Goal: Communication & Community: Ask a question

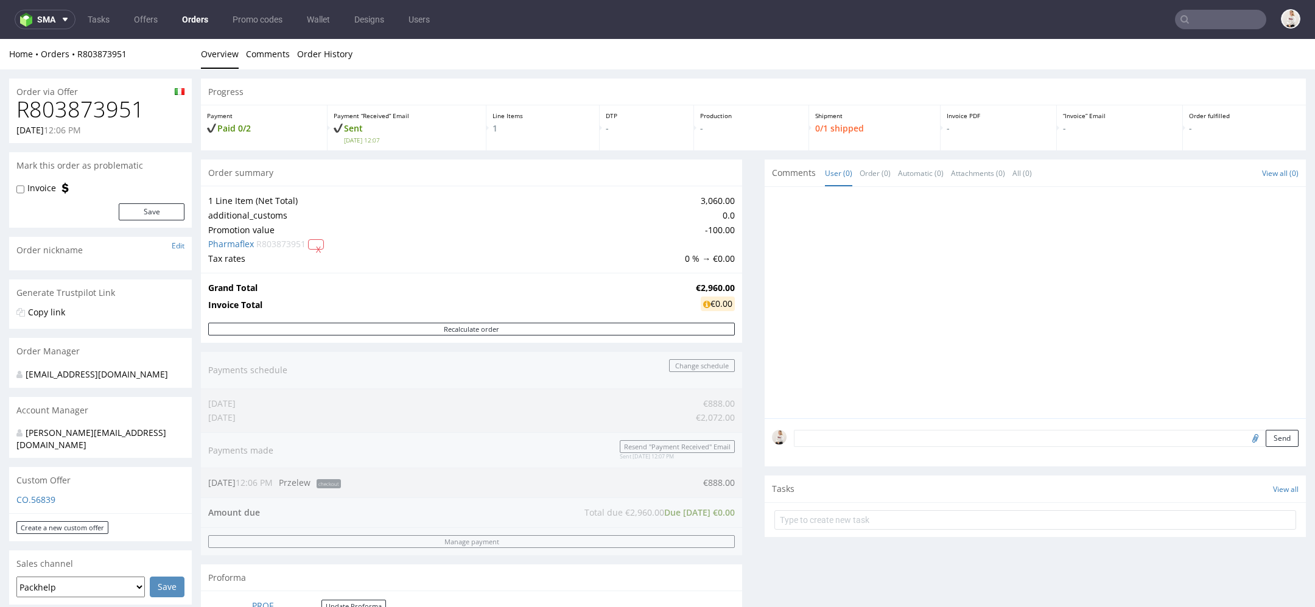
click at [100, 111] on h1 "R803873951" at bounding box center [100, 109] width 168 height 24
copy h1 "R803873951"
click at [696, 281] on td "€2,960.00" at bounding box center [714, 288] width 42 height 15
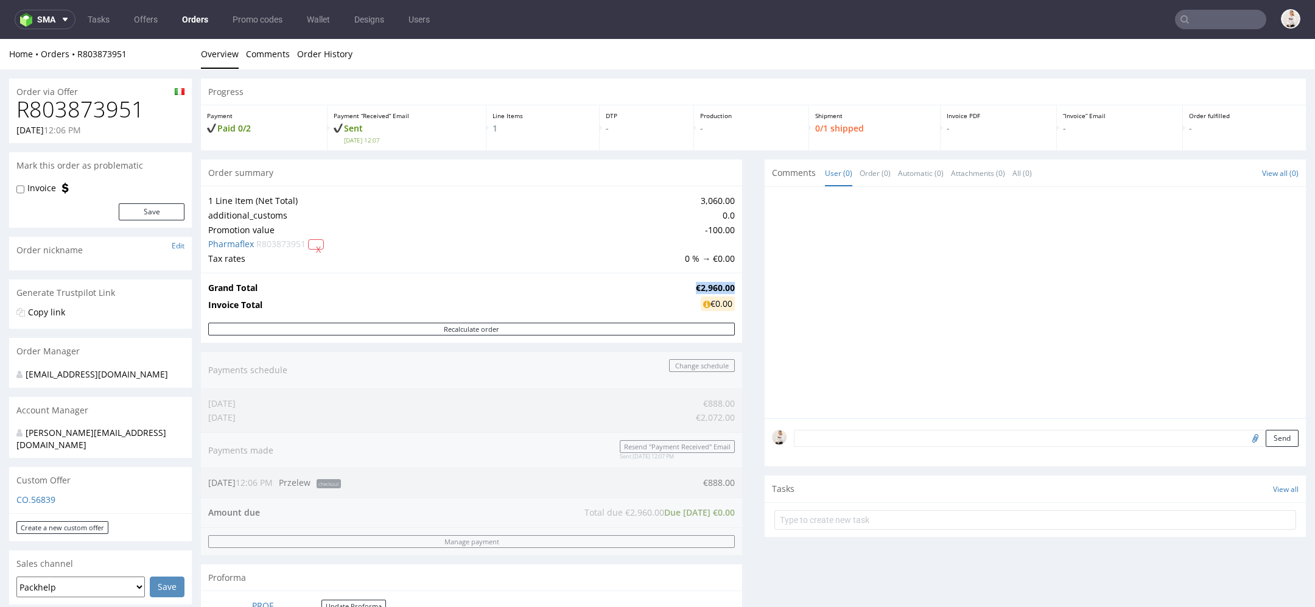
click at [696, 281] on td "€2,960.00" at bounding box center [714, 288] width 42 height 15
copy strong "€2,960.00"
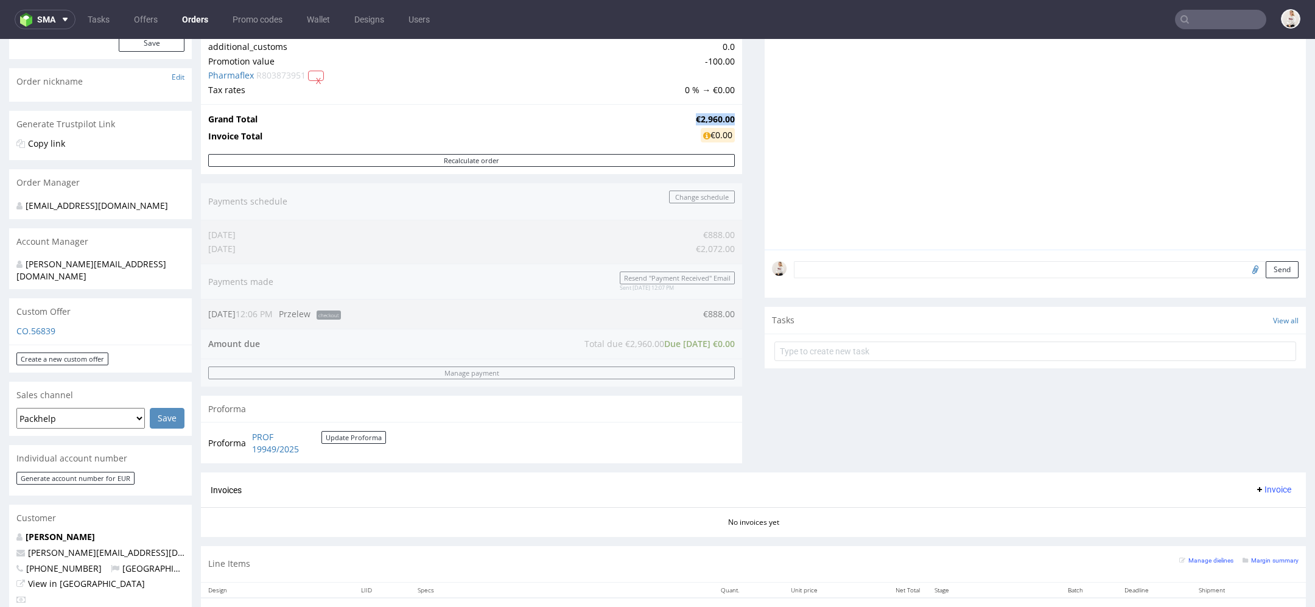
scroll to position [206, 0]
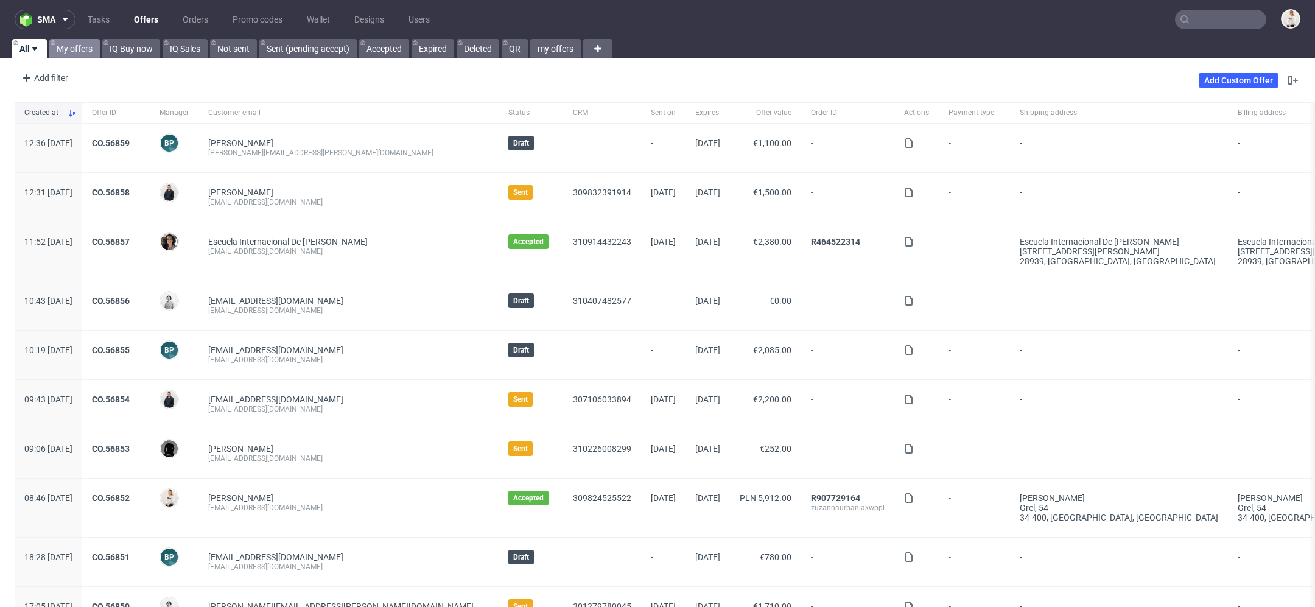
click at [76, 51] on link "My offers" at bounding box center [74, 48] width 51 height 19
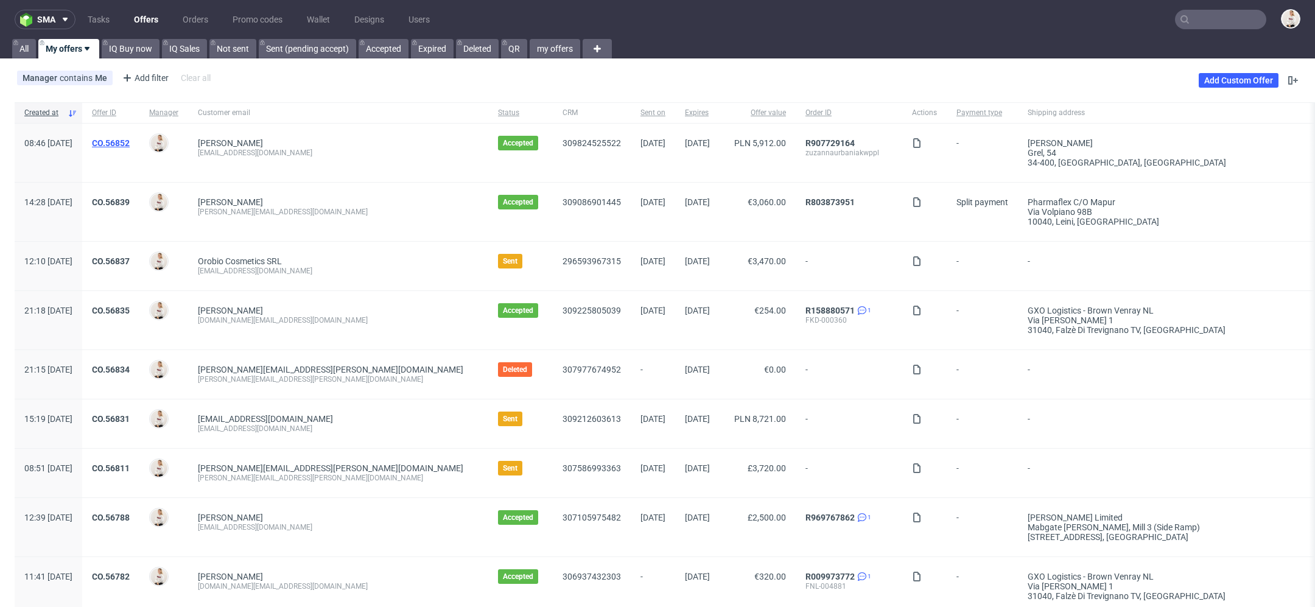
click at [130, 146] on link "CO.56852" at bounding box center [111, 143] width 38 height 10
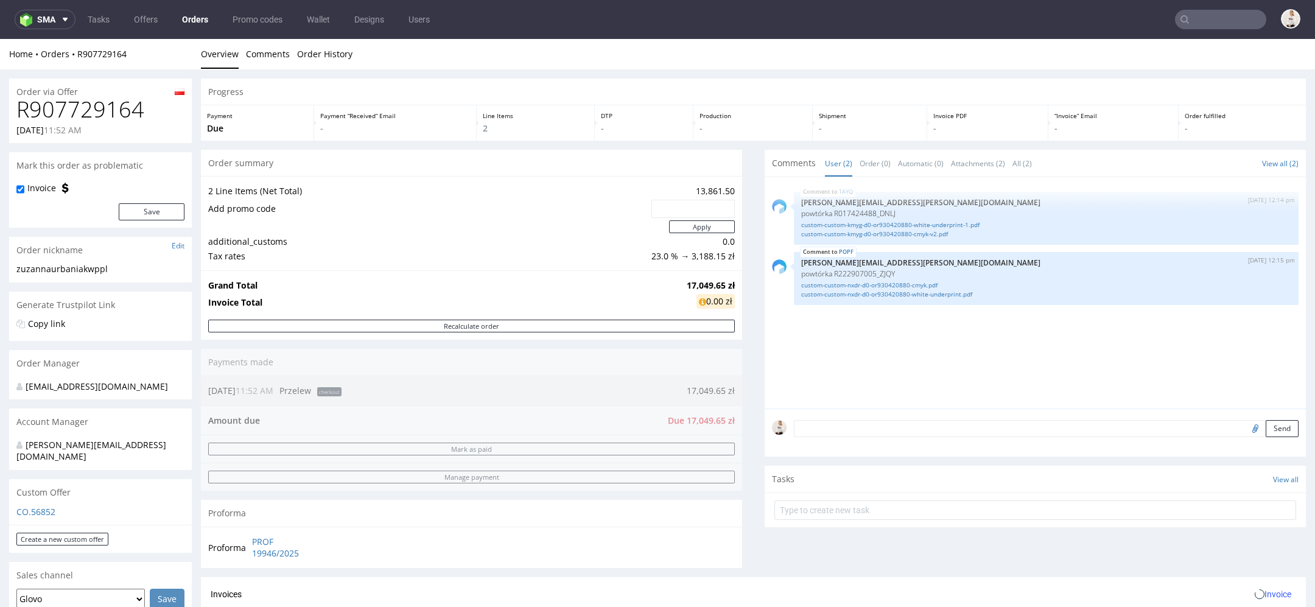
click at [84, 108] on h1 "R907729164" at bounding box center [100, 109] width 168 height 24
copy h1 "R907729164"
click at [694, 286] on strong "17,049.65 zł" at bounding box center [711, 286] width 48 height 12
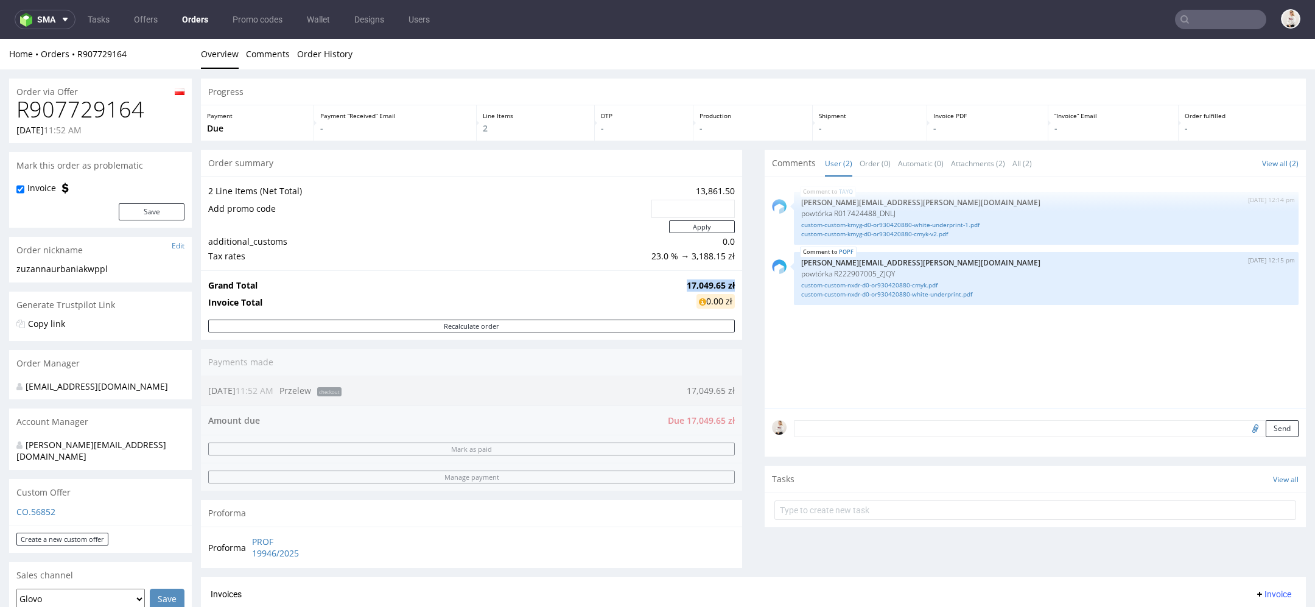
click at [694, 286] on strong "17,049.65 zł" at bounding box center [711, 286] width 48 height 12
click at [701, 278] on td "17,049.65 zł" at bounding box center [709, 285] width 51 height 15
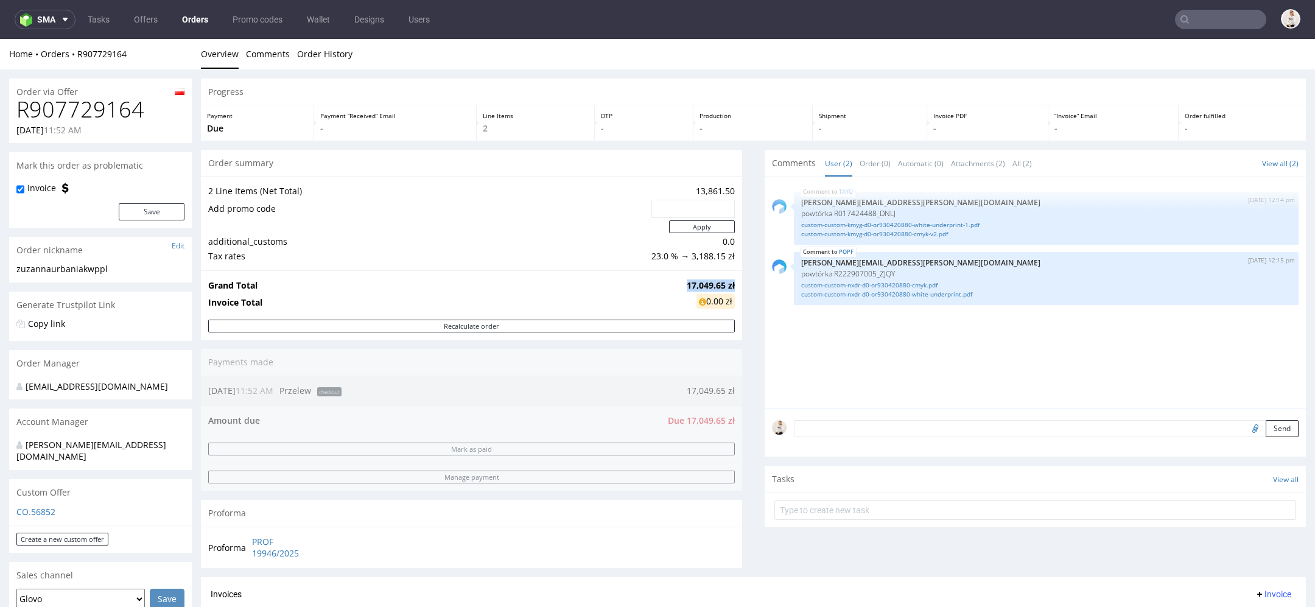
copy strong "17,049.65 zł"
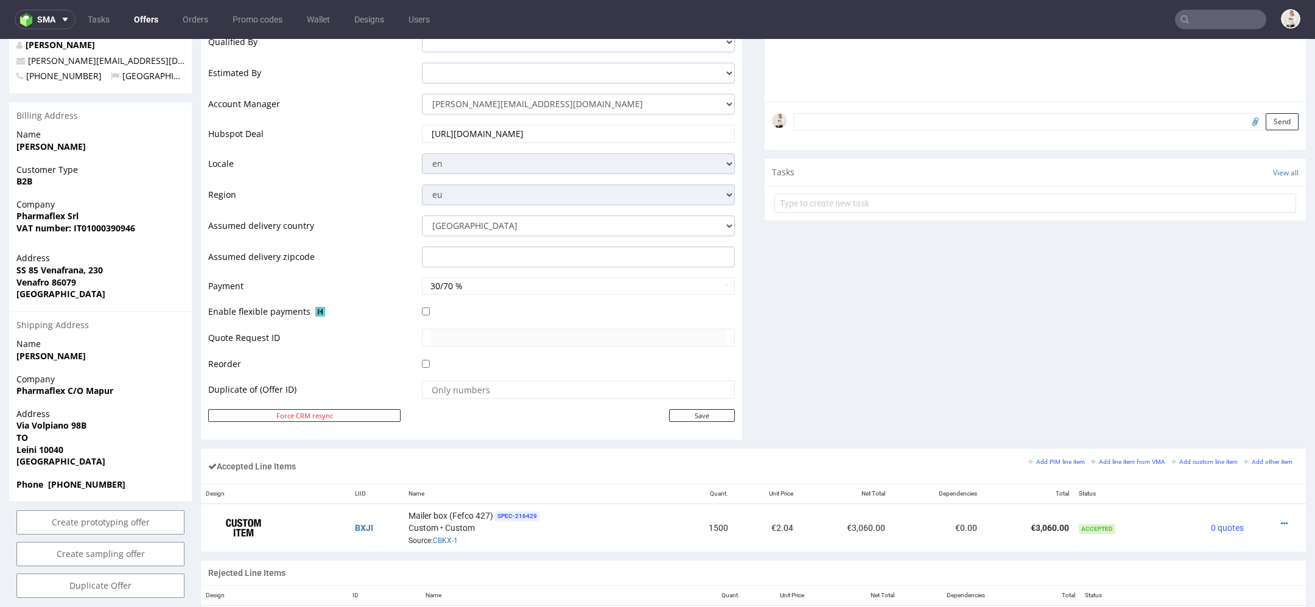
scroll to position [331, 0]
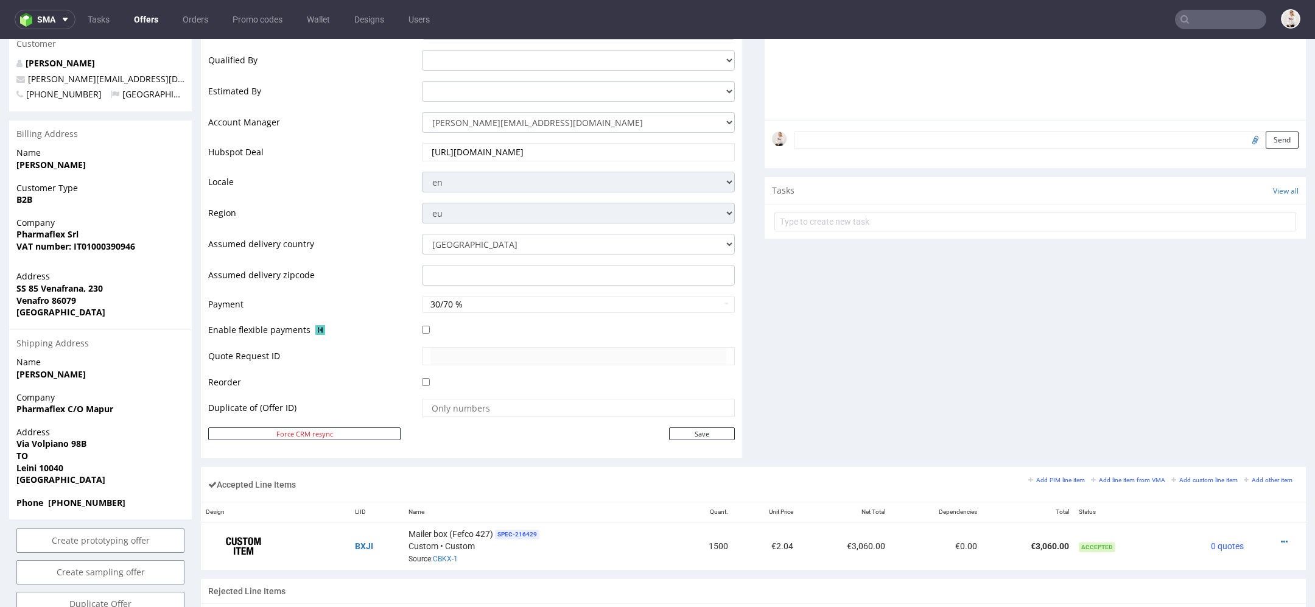
click at [969, 393] on div "Comments User (0) Automatic (0) Attachments (0) All (0) View all (0) Send Tasks…" at bounding box center [1035, 164] width 541 height 606
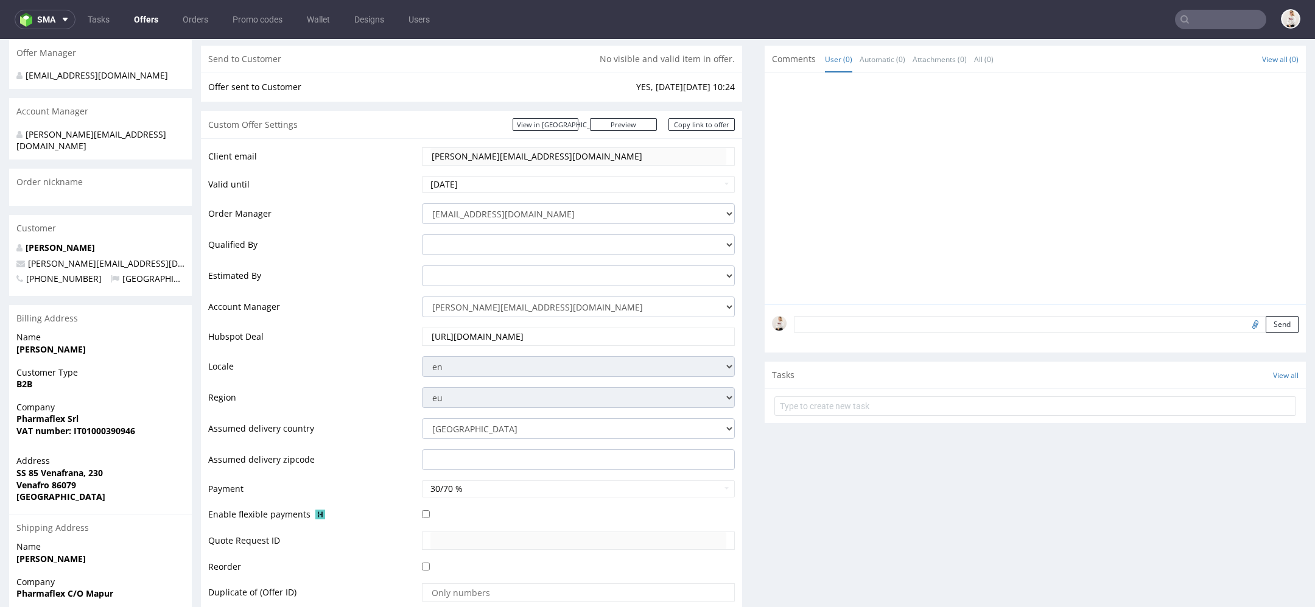
scroll to position [141, 0]
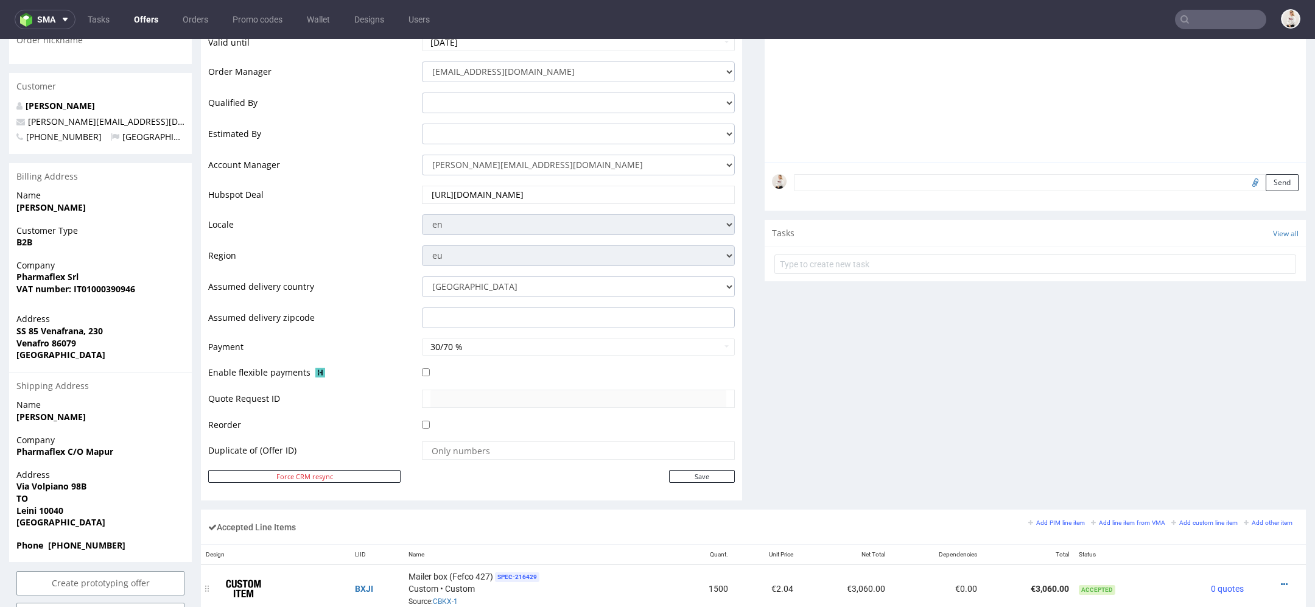
scroll to position [296, 0]
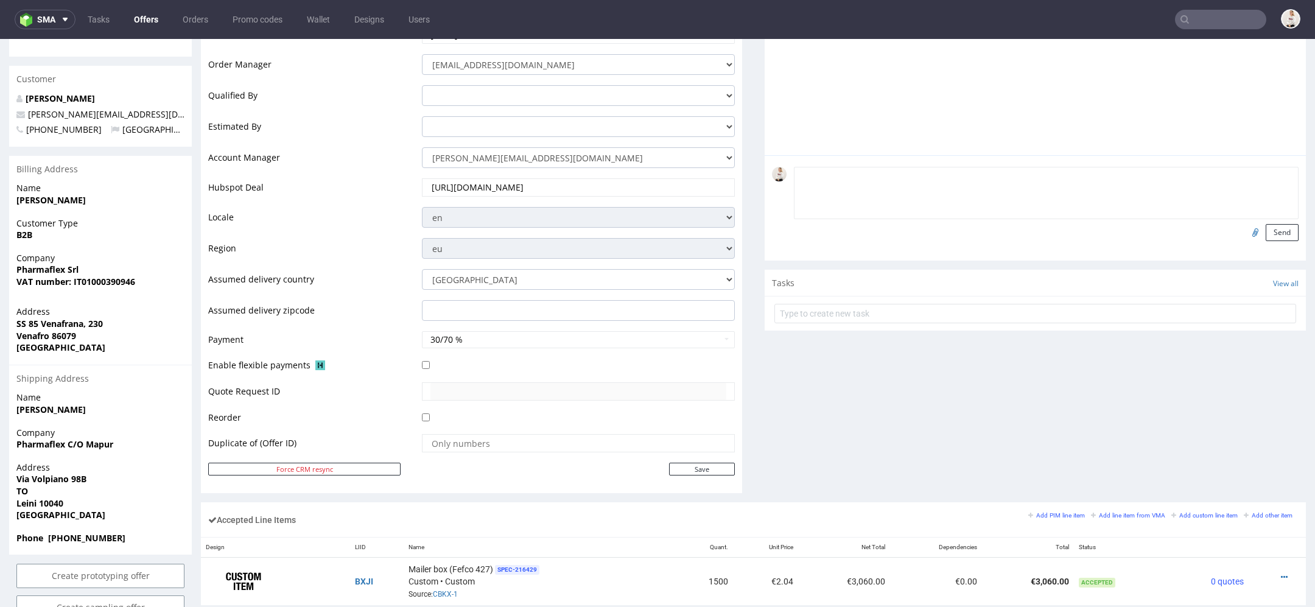
click at [925, 181] on textarea at bounding box center [1046, 193] width 505 height 52
paste textarea "30% teraz i 70% za 30 dni?"
type textarea "payment terms: 30% teraz i 70% za 30 dni"
click at [1273, 229] on button "Send" at bounding box center [1282, 232] width 33 height 17
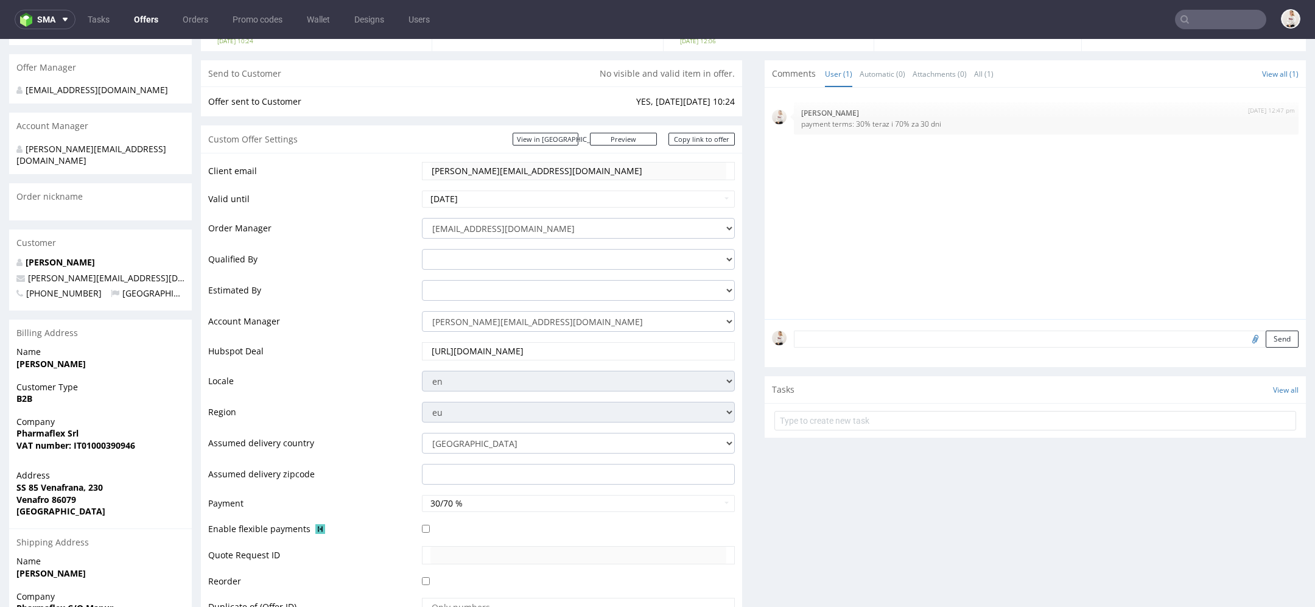
scroll to position [136, 0]
